Goal: Navigation & Orientation: Understand site structure

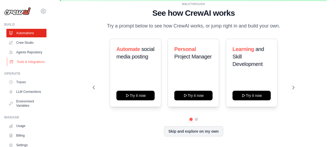
click at [25, 66] on link "Tools & Integrations" at bounding box center [27, 61] width 40 height 9
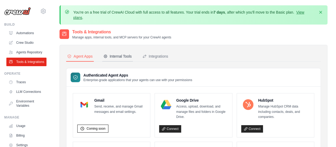
click at [113, 55] on div "Internal Tools" at bounding box center [117, 55] width 28 height 5
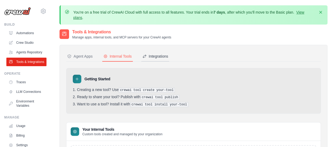
click at [151, 59] on button "Integrations" at bounding box center [155, 56] width 28 height 10
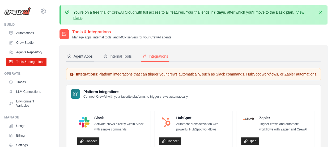
click at [84, 60] on button "Agent Apps" at bounding box center [80, 56] width 28 height 10
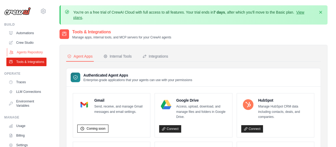
click at [27, 56] on link "Agents Repository" at bounding box center [27, 52] width 40 height 9
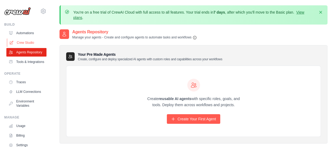
click at [31, 44] on link "Crew Studio" at bounding box center [27, 42] width 40 height 9
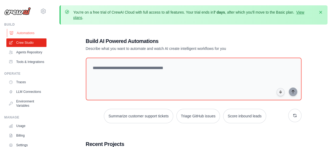
click at [27, 29] on link "Automations" at bounding box center [27, 33] width 40 height 9
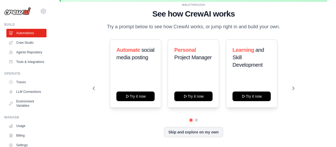
scroll to position [23, 0]
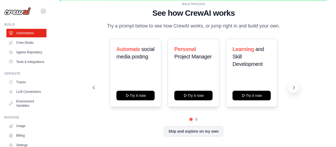
click at [293, 83] on button at bounding box center [293, 87] width 11 height 11
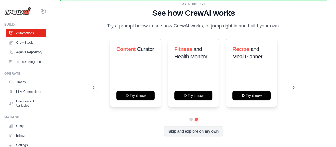
scroll to position [0, 0]
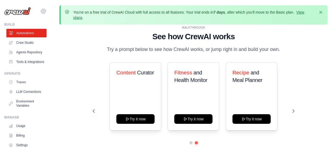
click at [40, 12] on icon at bounding box center [43, 11] width 6 height 6
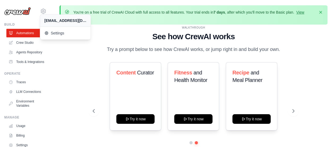
click at [23, 14] on img at bounding box center [17, 11] width 27 height 8
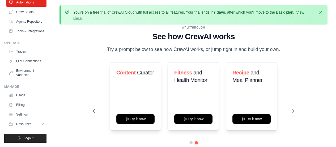
scroll to position [43, 0]
click at [32, 72] on link "Environment Variables" at bounding box center [27, 72] width 40 height 13
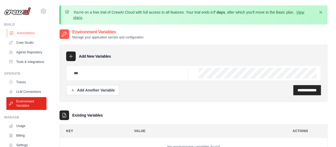
click at [30, 32] on link "Automations" at bounding box center [27, 33] width 40 height 9
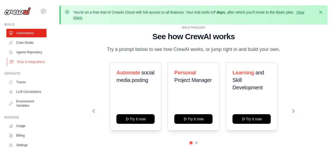
click at [28, 66] on link "Tools & Integrations" at bounding box center [27, 61] width 40 height 9
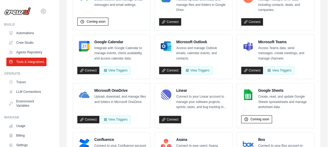
scroll to position [115, 0]
